Goal: Navigation & Orientation: Find specific page/section

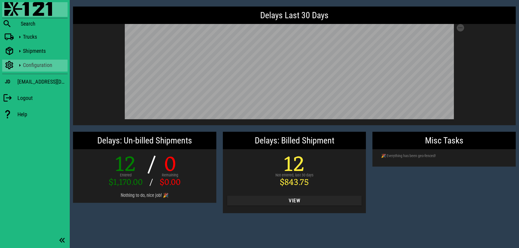
click at [30, 68] on div "Configuration" at bounding box center [44, 65] width 43 height 7
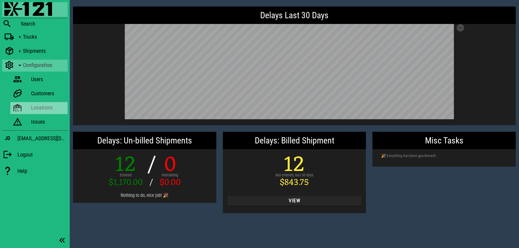
click at [55, 104] on div "Locations" at bounding box center [48, 107] width 34 height 11
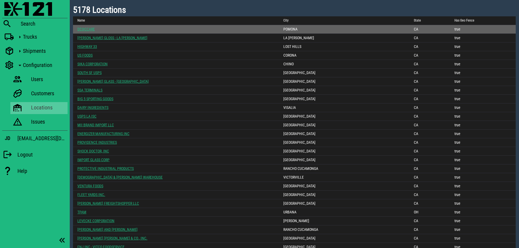
click at [90, 31] on link "DESICCARE" at bounding box center [85, 29] width 17 height 4
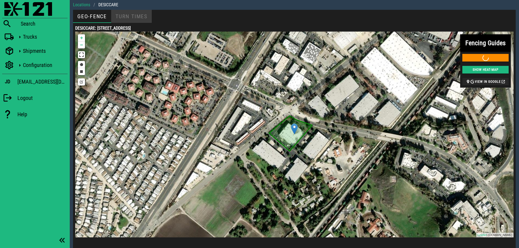
click at [138, 16] on div "Turn Times" at bounding box center [131, 16] width 41 height 13
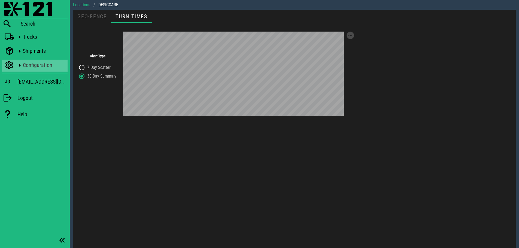
click at [34, 63] on div "Configuration" at bounding box center [44, 65] width 43 height 7
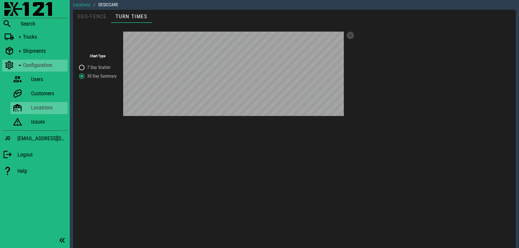
click at [81, 7] on link "Locations" at bounding box center [81, 5] width 17 height 7
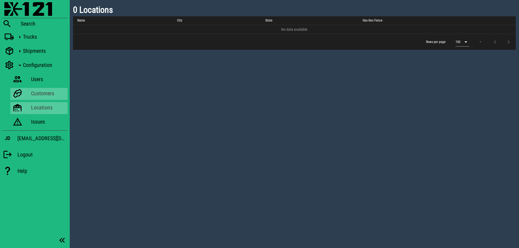
click at [46, 97] on div "Customers" at bounding box center [48, 93] width 34 height 7
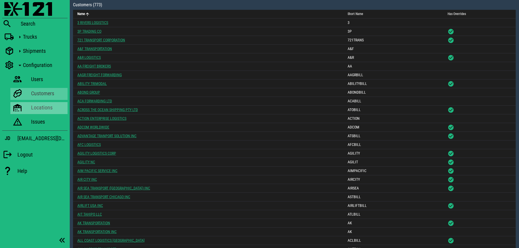
click at [36, 108] on div "Locations" at bounding box center [48, 107] width 34 height 7
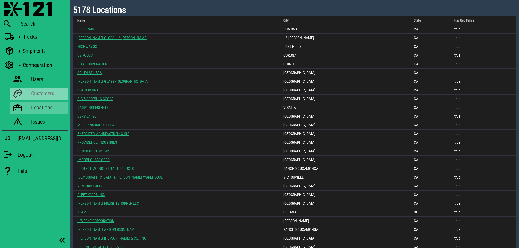
click at [45, 94] on div "Customers" at bounding box center [48, 93] width 34 height 7
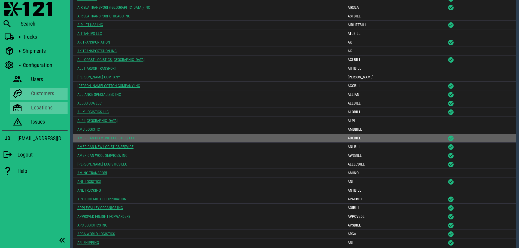
scroll to position [245, 0]
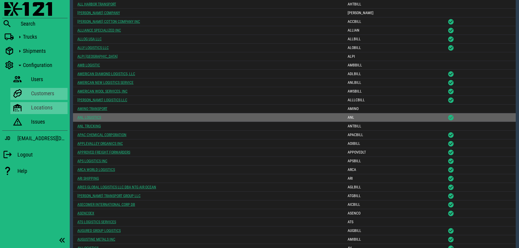
click at [88, 117] on link "ANL LOGISTICS" at bounding box center [89, 117] width 24 height 4
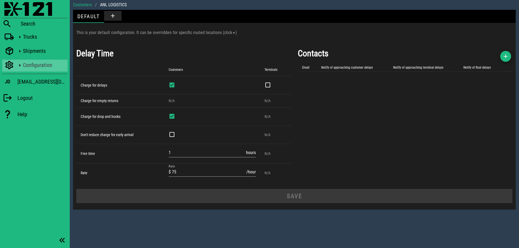
click at [20, 62] on icon at bounding box center [19, 65] width 7 height 7
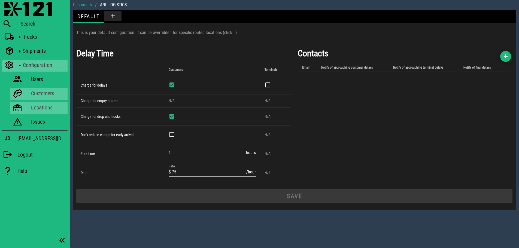
click at [33, 108] on div "Locations" at bounding box center [48, 107] width 34 height 7
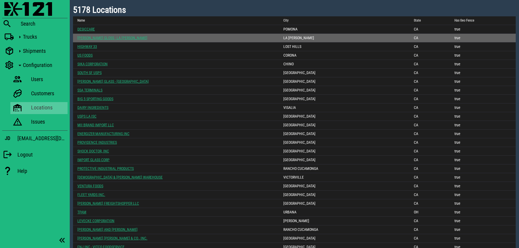
click at [90, 36] on link "[PERSON_NAME] GLOSS - LA [PERSON_NAME]" at bounding box center [112, 38] width 70 height 4
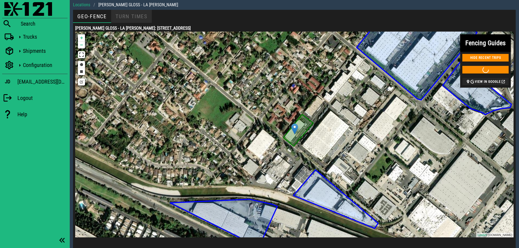
click at [140, 17] on div "Turn Times" at bounding box center [131, 16] width 41 height 13
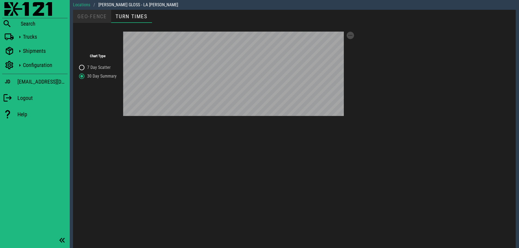
click at [100, 15] on div "Geo-Fence" at bounding box center [92, 16] width 38 height 13
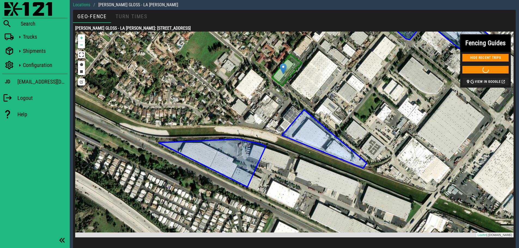
drag, startPoint x: 237, startPoint y: 126, endPoint x: 225, endPoint y: 62, distance: 65.2
click at [225, 62] on div "WCC HONEY MARKETING CORP USE THIS GEO-FENCE [PERSON_NAME] PLASTIC EXPRESS USE T…" at bounding box center [294, 135] width 439 height 206
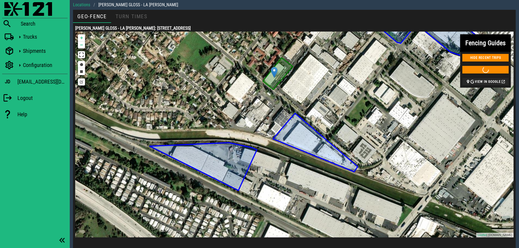
drag, startPoint x: 249, startPoint y: 93, endPoint x: 240, endPoint y: 97, distance: 10.4
click at [240, 97] on div "WCC HONEY MARKETING CORP USE THIS GEO-FENCE [PERSON_NAME] PLASTIC EXPRESS USE T…" at bounding box center [294, 135] width 439 height 206
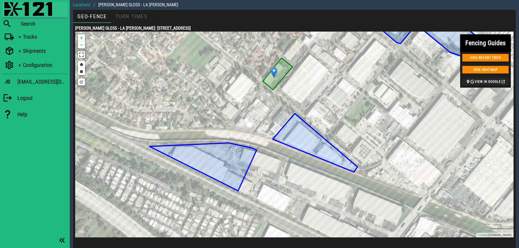
click at [32, 12] on img at bounding box center [28, 9] width 48 height 14
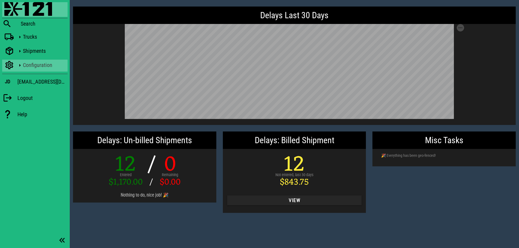
click at [34, 64] on div "Configuration" at bounding box center [44, 65] width 43 height 7
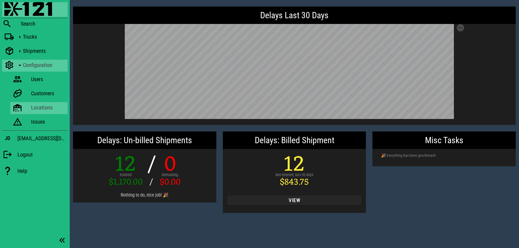
click at [37, 105] on div "Locations" at bounding box center [48, 107] width 34 height 7
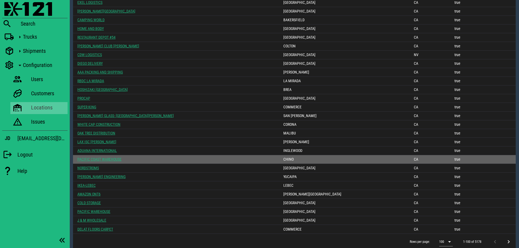
scroll to position [668, 0]
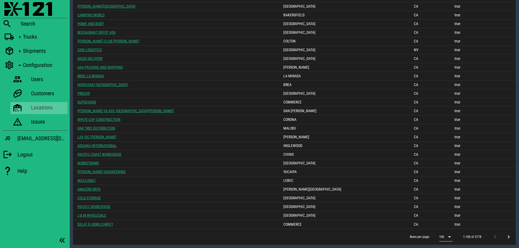
click at [451, 238] on icon at bounding box center [450, 237] width 7 height 7
click at [449, 238] on div "500" at bounding box center [447, 236] width 7 height 5
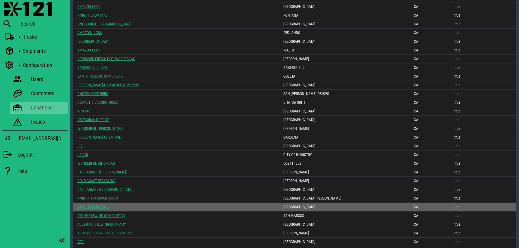
scroll to position [3640, 0]
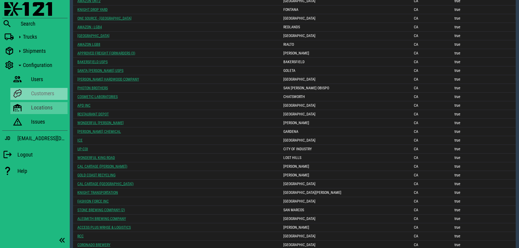
click at [46, 95] on div "Customers" at bounding box center [48, 93] width 34 height 7
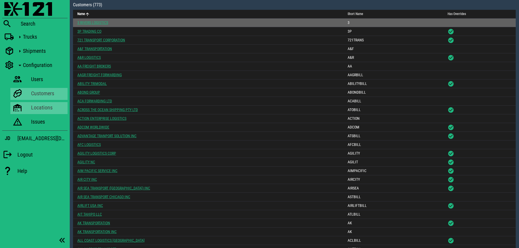
click at [94, 23] on link "3 RIVERS LOGISTICS" at bounding box center [92, 22] width 31 height 4
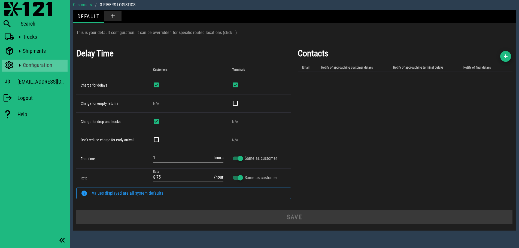
click at [34, 64] on div "Configuration" at bounding box center [44, 65] width 43 height 7
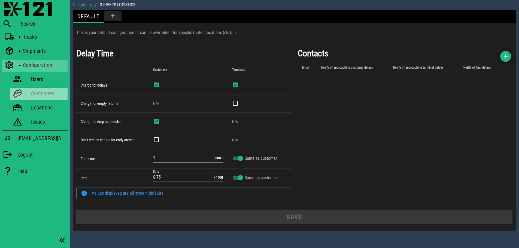
click at [38, 94] on div "Customers" at bounding box center [48, 93] width 34 height 7
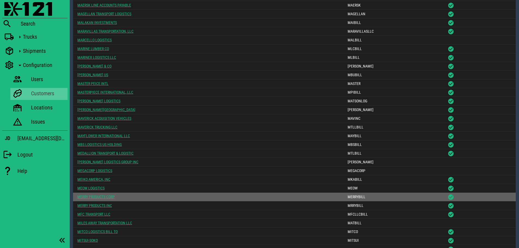
scroll to position [4151, 0]
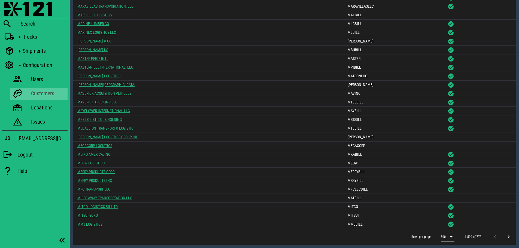
click at [451, 238] on icon at bounding box center [451, 237] width 7 height 7
click at [452, 237] on div "2000" at bounding box center [450, 236] width 9 height 5
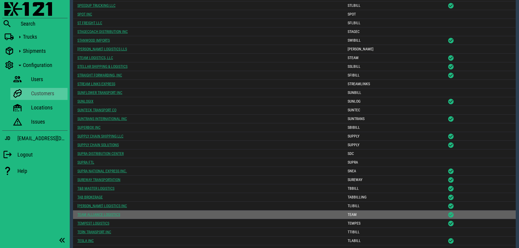
scroll to position [5760, 0]
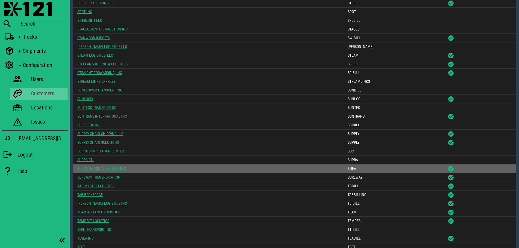
click at [91, 169] on link "SUPRA NATIONAL EXPRESS INC." at bounding box center [102, 169] width 50 height 4
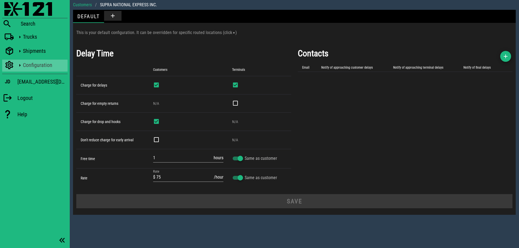
click at [40, 68] on div "Configuration" at bounding box center [44, 65] width 43 height 7
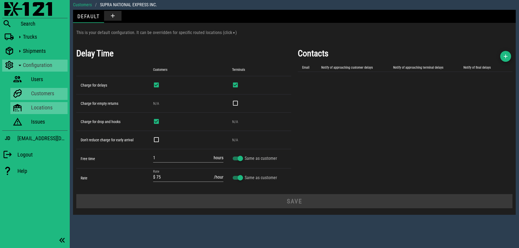
click at [43, 108] on div "Locations" at bounding box center [48, 107] width 34 height 7
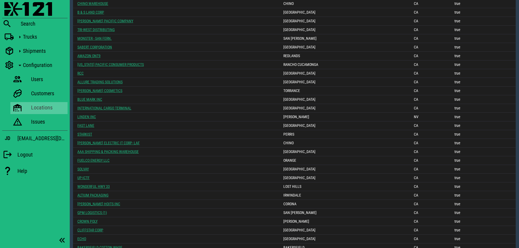
scroll to position [668, 0]
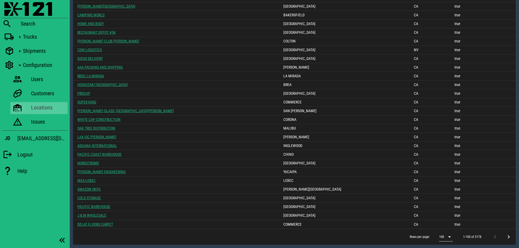
click at [451, 237] on icon at bounding box center [450, 237] width 7 height 7
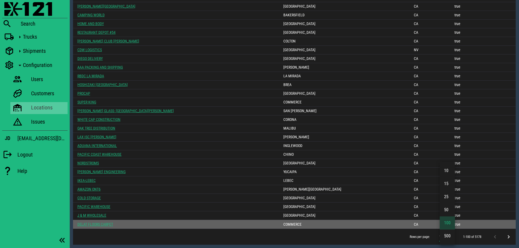
click at [452, 236] on div "500" at bounding box center [447, 236] width 15 height 13
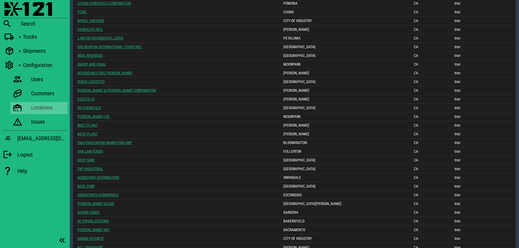
scroll to position [4158, 0]
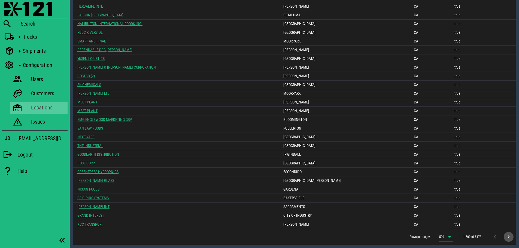
click at [508, 237] on icon "Next page" at bounding box center [509, 237] width 7 height 7
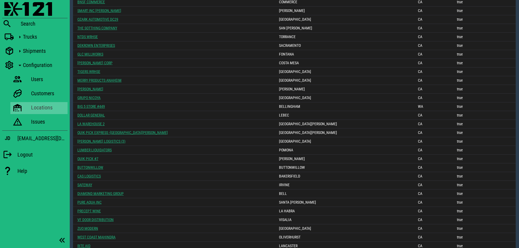
scroll to position [0, 0]
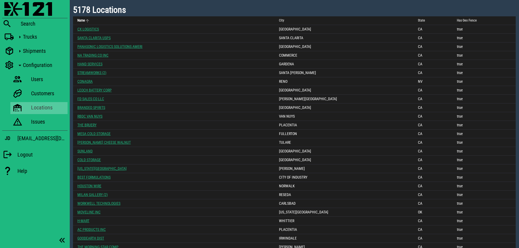
click at [88, 20] on icon "Name: Not sorted. Activate to sort ascending." at bounding box center [87, 20] width 5 height 5
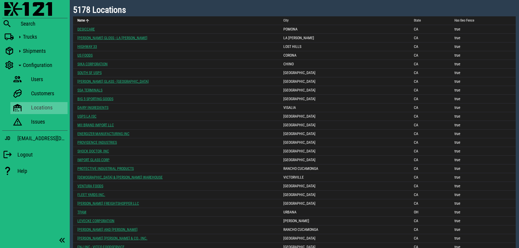
click at [86, 17] on th "Name" at bounding box center [176, 20] width 206 height 9
click at [89, 19] on icon "Name: Sorted descending. Activate to remove sorting." at bounding box center [87, 20] width 5 height 5
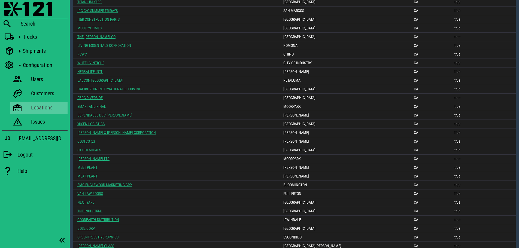
scroll to position [4158, 0]
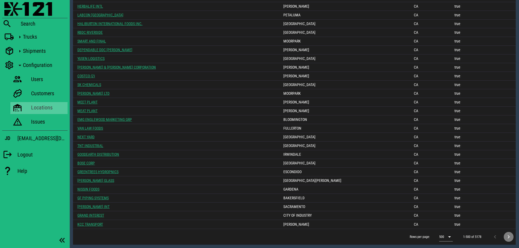
click at [507, 237] on icon "Next page" at bounding box center [509, 237] width 7 height 7
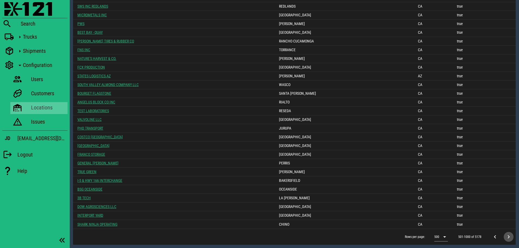
click at [510, 238] on icon "Next page" at bounding box center [509, 237] width 7 height 7
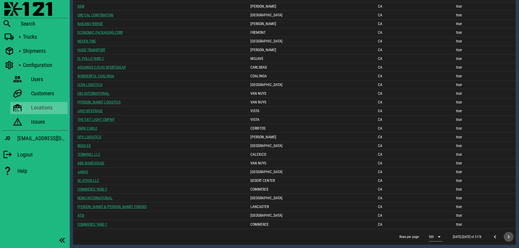
click at [507, 236] on icon "Next page" at bounding box center [509, 237] width 7 height 7
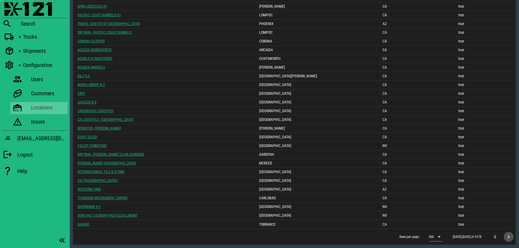
click at [508, 236] on icon "Next page" at bounding box center [509, 237] width 7 height 7
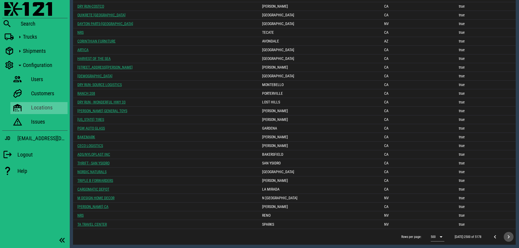
click at [510, 237] on icon "Next page" at bounding box center [509, 237] width 7 height 7
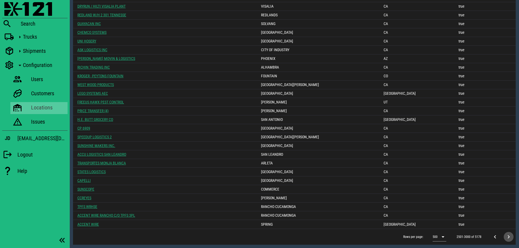
click at [510, 240] on icon "Next page" at bounding box center [509, 237] width 7 height 7
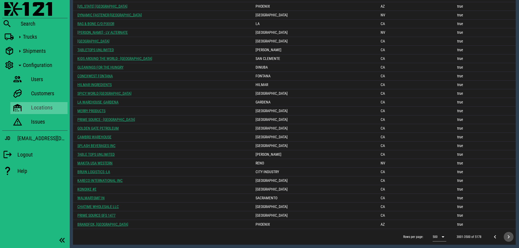
click at [507, 236] on icon "Next page" at bounding box center [509, 237] width 7 height 7
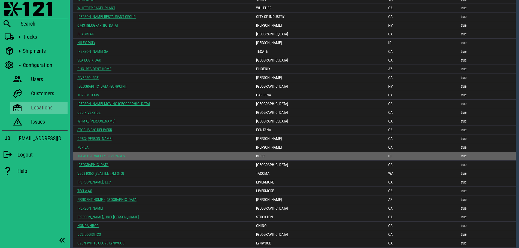
scroll to position [1693, 0]
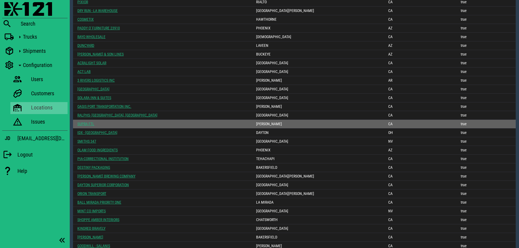
click at [90, 125] on link "SUPRA FTL" at bounding box center [85, 124] width 17 height 4
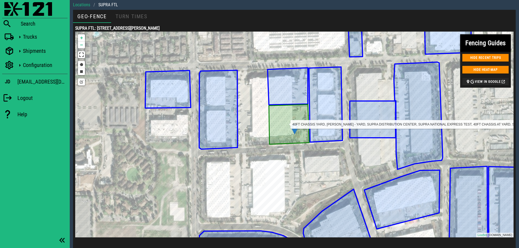
click at [283, 117] on icon at bounding box center [289, 125] width 40 height 40
